Goal: Find specific page/section: Find specific page/section

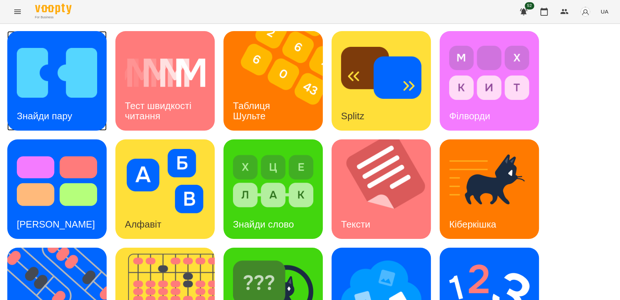
click at [30, 80] on img at bounding box center [57, 73] width 80 height 64
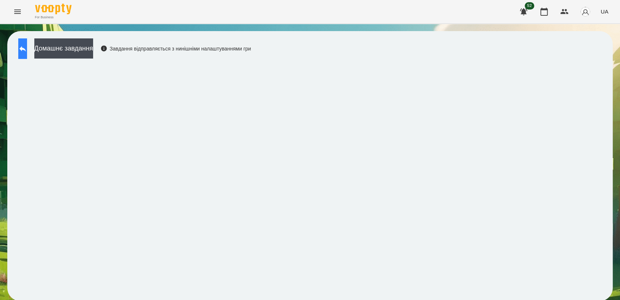
click at [27, 57] on button at bounding box center [22, 48] width 9 height 20
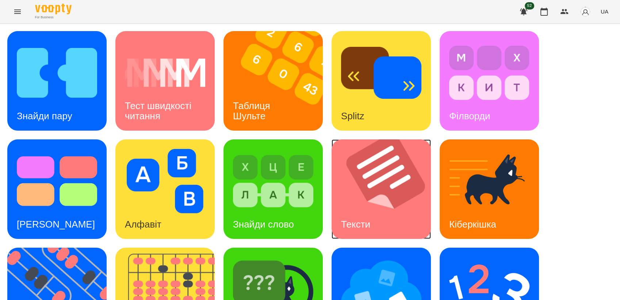
click at [400, 193] on img at bounding box center [386, 188] width 109 height 99
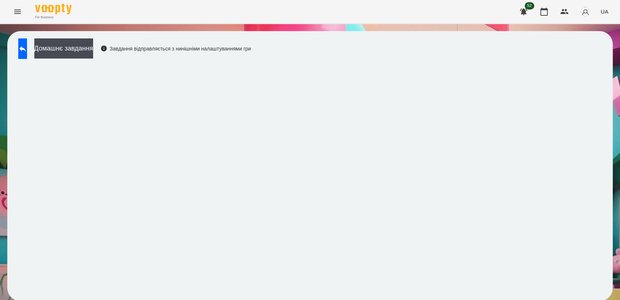
click at [76, 54] on div "Домашнє завдання Завдання відправляється з нинішніми налаштуваннями гри" at bounding box center [310, 166] width 606 height 270
click at [27, 52] on icon at bounding box center [22, 48] width 9 height 9
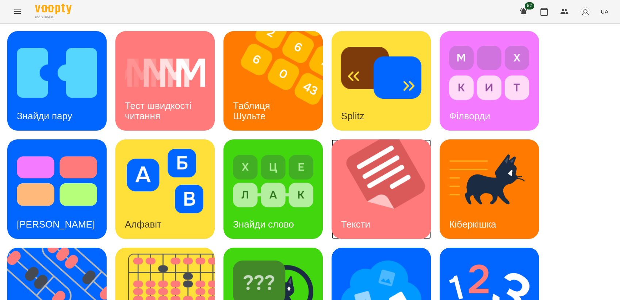
click at [406, 189] on img at bounding box center [386, 188] width 109 height 99
